Goal: Task Accomplishment & Management: Complete application form

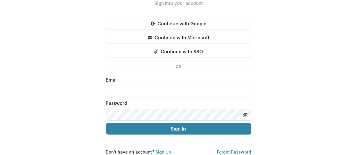
scroll to position [35, 0]
click at [162, 87] on input at bounding box center [178, 91] width 145 height 12
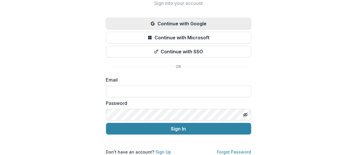
click at [169, 18] on button "Continue with Google" at bounding box center [178, 24] width 145 height 12
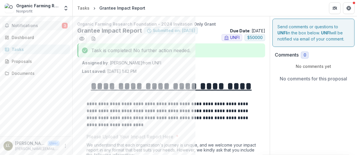
click at [28, 24] on span "Notifications" at bounding box center [37, 25] width 50 height 5
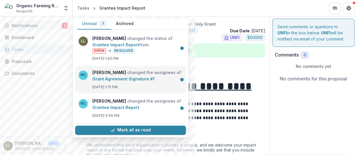
click at [146, 78] on link "Grant Agreement Signature #1" at bounding box center [124, 78] width 62 height 5
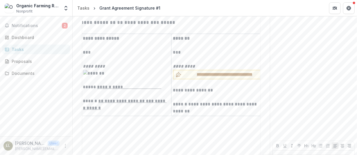
scroll to position [1365, 0]
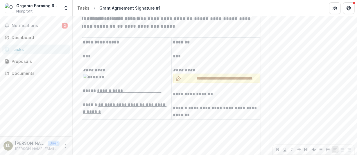
click at [199, 81] on span "**********" at bounding box center [225, 78] width 82 height 6
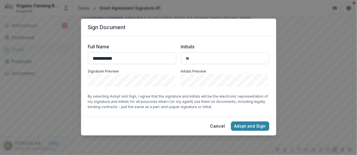
type input "**********"
type input "**"
click at [255, 130] on button "Adopt and Sign" at bounding box center [250, 125] width 38 height 9
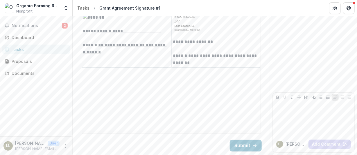
scroll to position [1436, 0]
click at [242, 144] on button "Submit" at bounding box center [246, 145] width 32 height 12
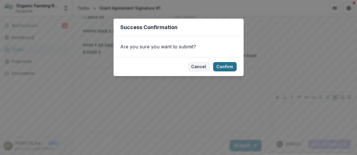
click at [230, 69] on button "Confirm" at bounding box center [225, 66] width 24 height 9
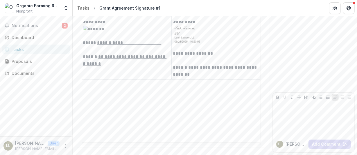
scroll to position [0, 0]
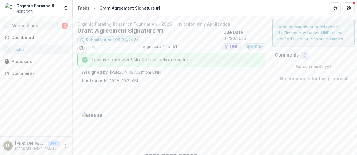
click at [54, 26] on span "Notifications" at bounding box center [37, 25] width 50 height 5
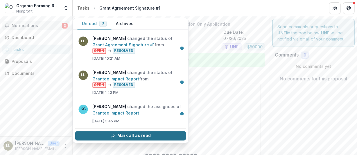
click at [126, 132] on button "Mark all as read" at bounding box center [130, 135] width 111 height 9
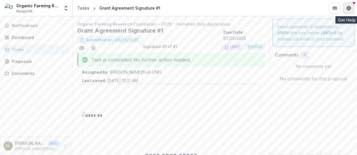
click at [350, 8] on icon "Get Help" at bounding box center [350, 7] width 1 height 1
